Goal: Navigation & Orientation: Find specific page/section

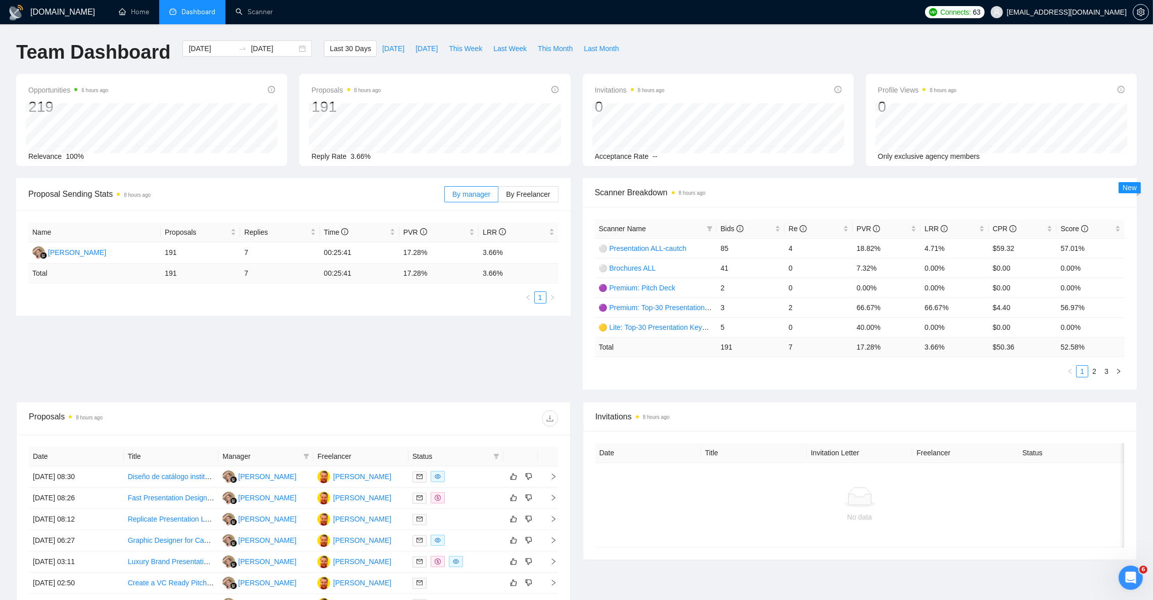
click at [682, 45] on div "Team Dashboard [DATE] [DATE] Last 30 Days [DATE] [DATE] This Week Last Week Thi…" at bounding box center [576, 56] width 1133 height 33
click at [738, 54] on div "Team Dashboard [DATE] [DATE] Last 30 Days [DATE] [DATE] This Week Last Week Thi…" at bounding box center [576, 56] width 1133 height 33
click at [681, 44] on div "Team Dashboard [DATE] [DATE] Last 30 Days [DATE] [DATE] This Week Last Week Thi…" at bounding box center [576, 56] width 1133 height 33
click at [273, 11] on link "Scanner" at bounding box center [254, 12] width 37 height 9
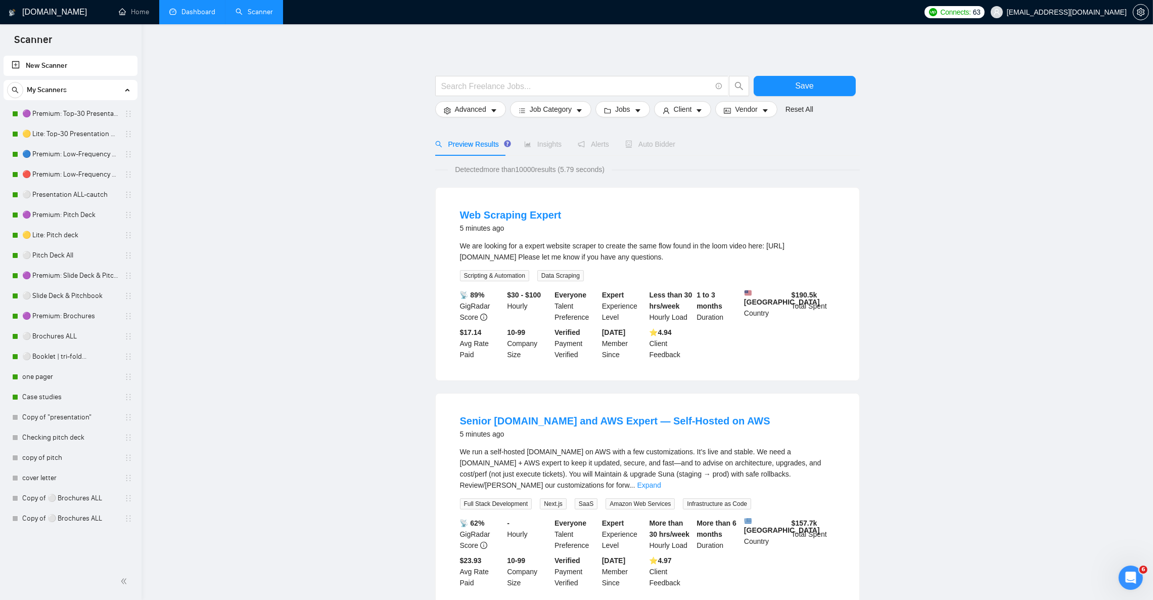
click at [184, 16] on link "Dashboard" at bounding box center [192, 12] width 46 height 9
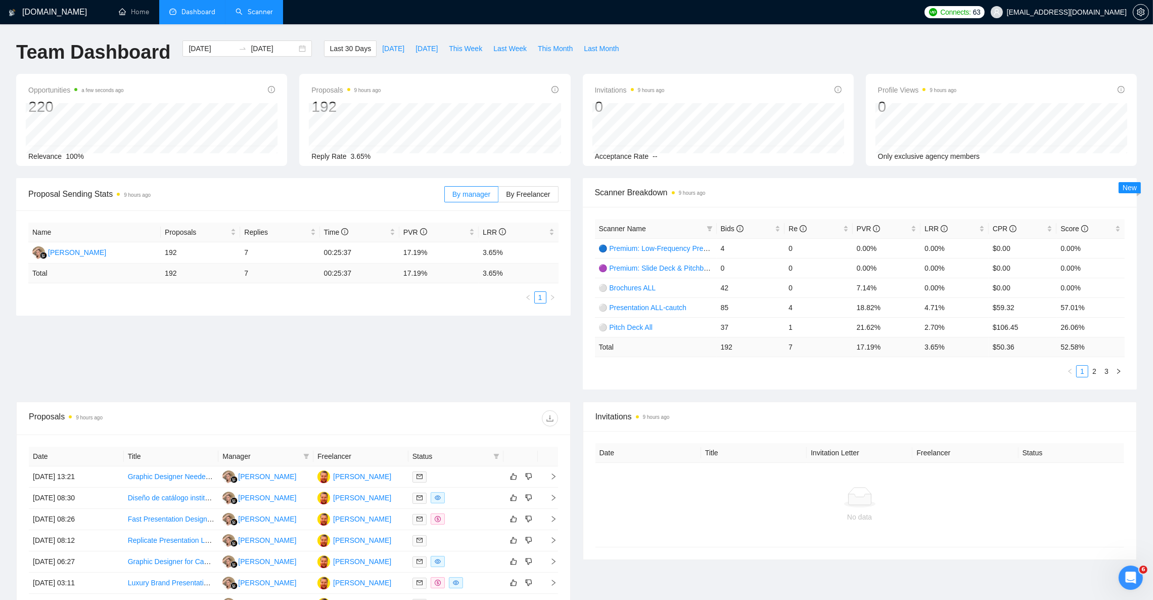
click at [451, 16] on ul "Home Dashboard Scanner" at bounding box center [512, 12] width 814 height 24
click at [418, 16] on ul "Home Dashboard Scanner" at bounding box center [512, 12] width 814 height 24
click at [706, 57] on div "Team Dashboard [DATE] [DATE] Last 30 Days [DATE] [DATE] This Week Last Week Thi…" at bounding box center [576, 56] width 1133 height 33
click at [704, 52] on div "Team Dashboard [DATE] [DATE] Last 30 Days [DATE] [DATE] This Week Last Week Thi…" at bounding box center [576, 56] width 1133 height 33
drag, startPoint x: 669, startPoint y: 60, endPoint x: 448, endPoint y: 53, distance: 221.5
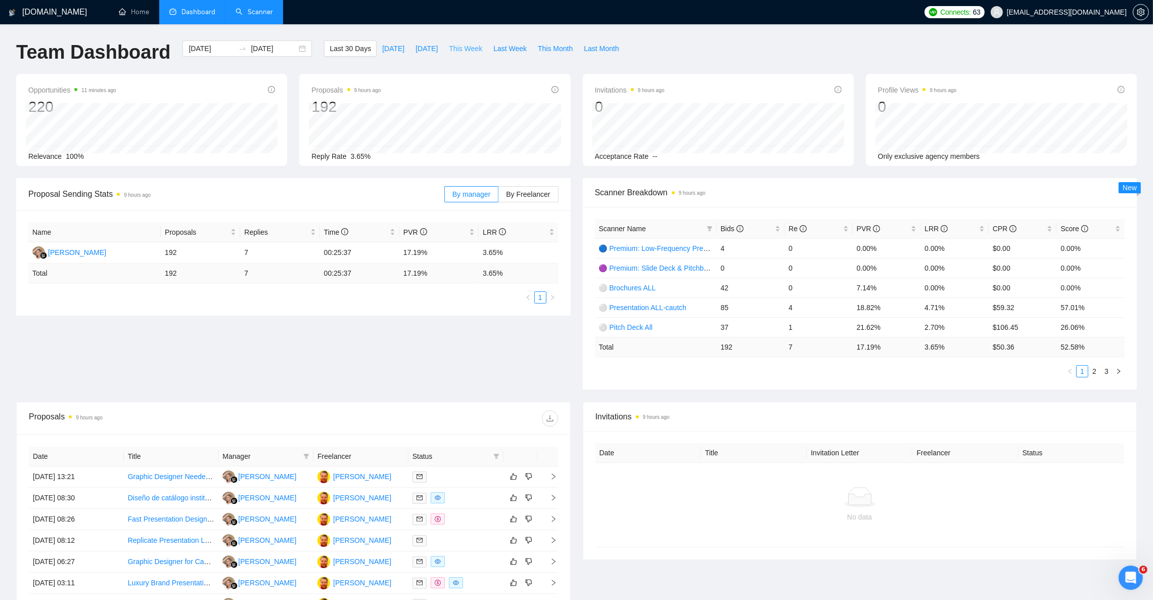
click at [448, 53] on div "Team Dashboard [DATE] [DATE] Last 30 Days [DATE] [DATE] This Week Last Week Thi…" at bounding box center [576, 56] width 1133 height 33
click at [645, 44] on div "Team Dashboard [DATE] [DATE] Last 30 Days [DATE] [DATE] This Week Last Week Thi…" at bounding box center [576, 56] width 1133 height 33
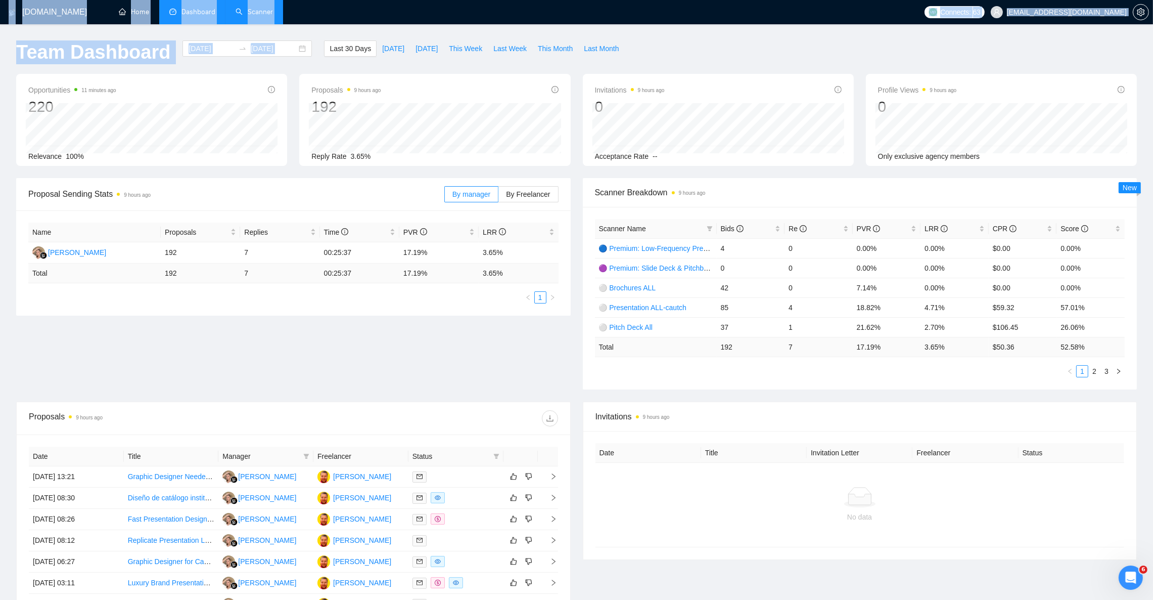
drag, startPoint x: 645, startPoint y: 45, endPoint x: 501, endPoint y: 32, distance: 144.7
click at [501, 32] on div "[DOMAIN_NAME] Home Dashboard Scanner Connects: 63 [EMAIL_ADDRESS][DOMAIN_NAME] …" at bounding box center [576, 400] width 1153 height 801
click at [555, 29] on div "[DOMAIN_NAME] Home Dashboard Scanner Connects: 63 [EMAIL_ADDRESS][DOMAIN_NAME] …" at bounding box center [576, 400] width 1153 height 801
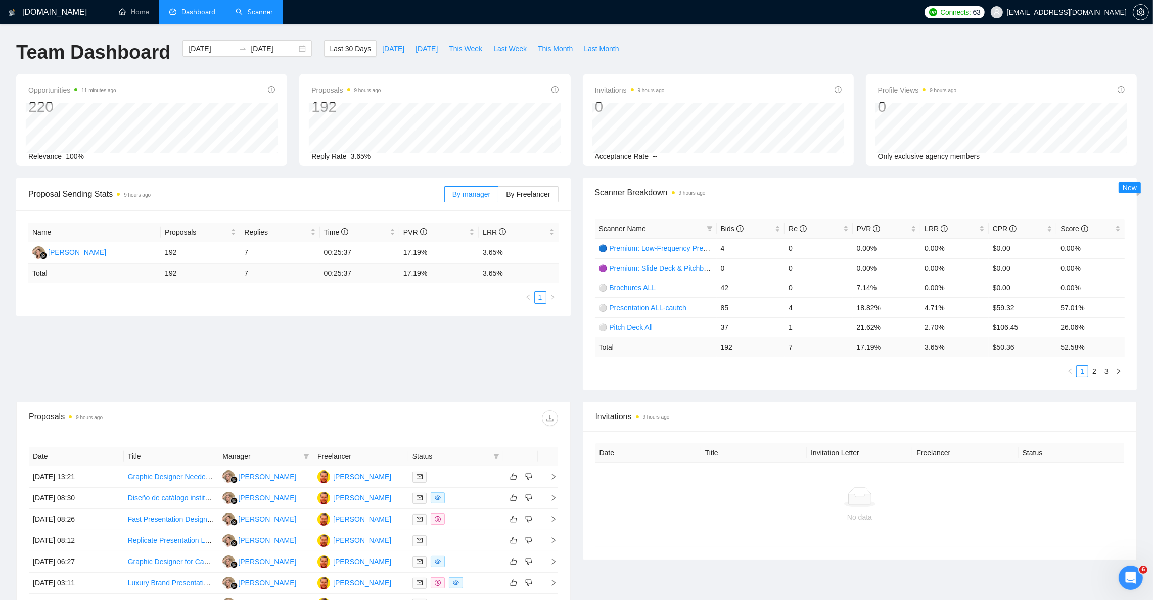
drag, startPoint x: 709, startPoint y: 57, endPoint x: 498, endPoint y: 66, distance: 210.5
click at [498, 66] on div "Team Dashboard [DATE] [DATE] Last 30 Days [DATE] [DATE] This Week Last Week Thi…" at bounding box center [576, 56] width 1133 height 33
drag, startPoint x: 717, startPoint y: 44, endPoint x: 722, endPoint y: 50, distance: 7.5
click at [722, 50] on div "Team Dashboard [DATE] [DATE] Last 30 Days [DATE] [DATE] This Week Last Week Thi…" at bounding box center [576, 56] width 1133 height 33
